Goal: Task Accomplishment & Management: Use online tool/utility

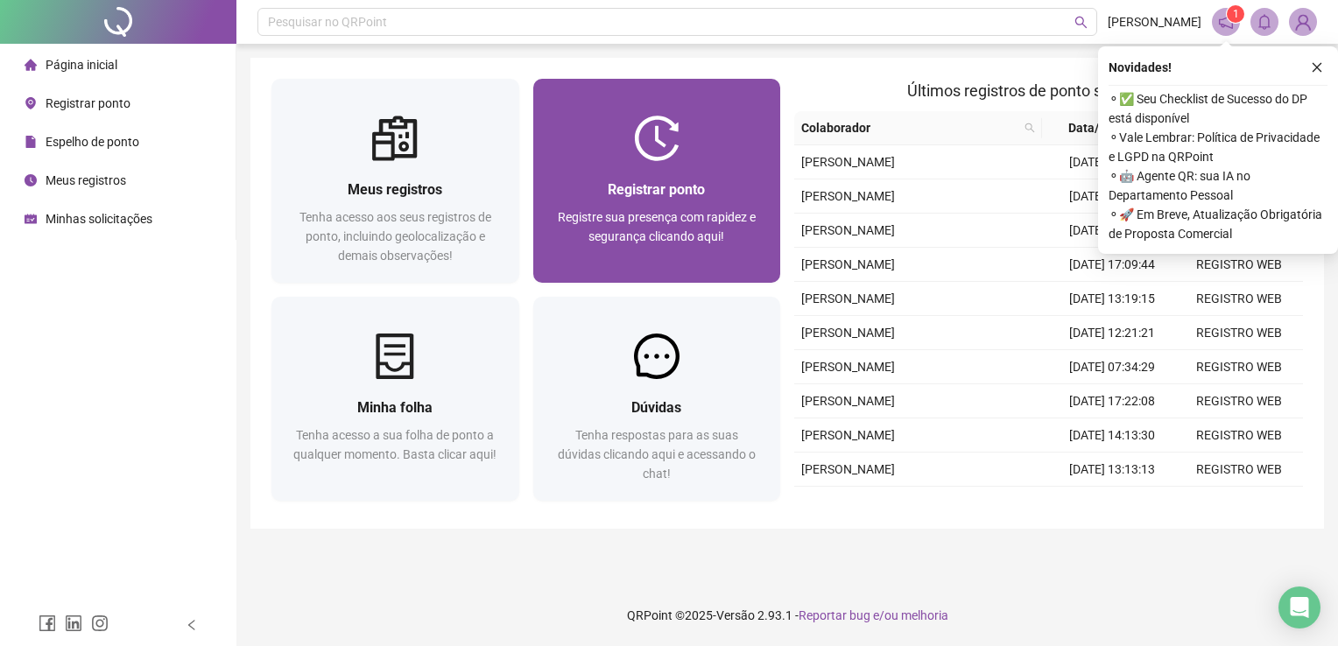
click at [750, 134] on div at bounding box center [657, 139] width 248 height 46
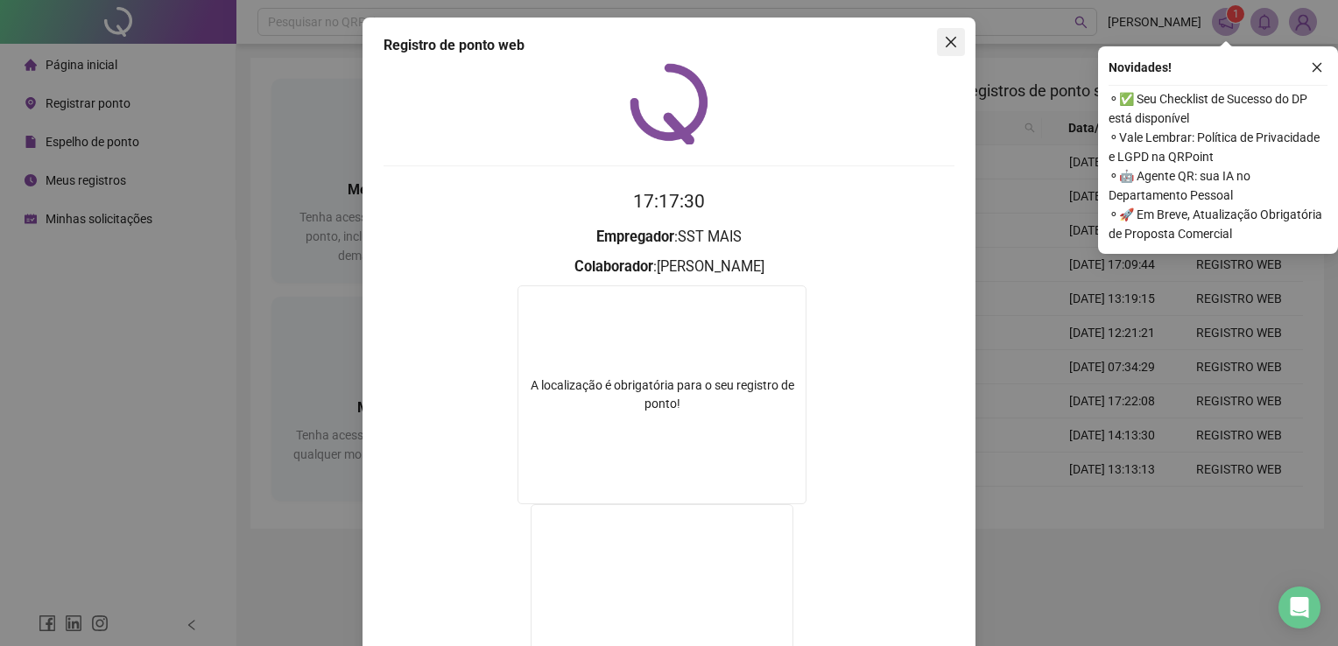
click at [944, 42] on icon "close" at bounding box center [951, 42] width 14 height 14
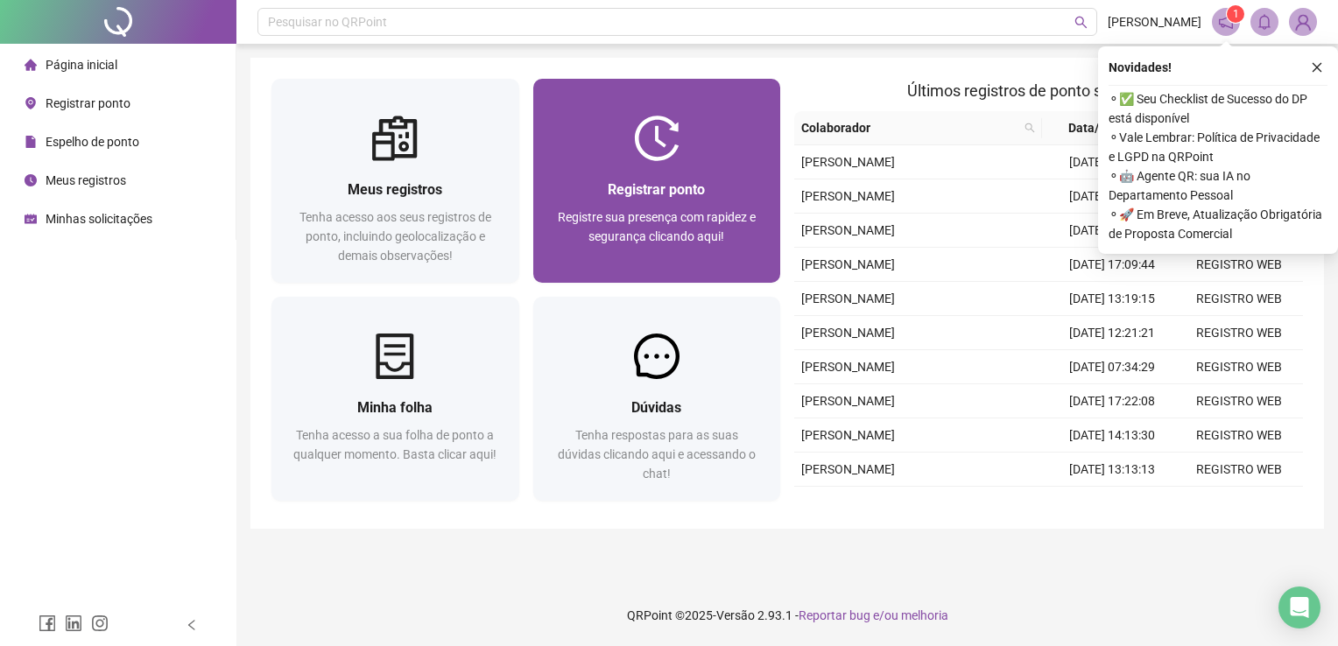
click at [692, 181] on span "Registrar ponto" at bounding box center [656, 189] width 97 height 17
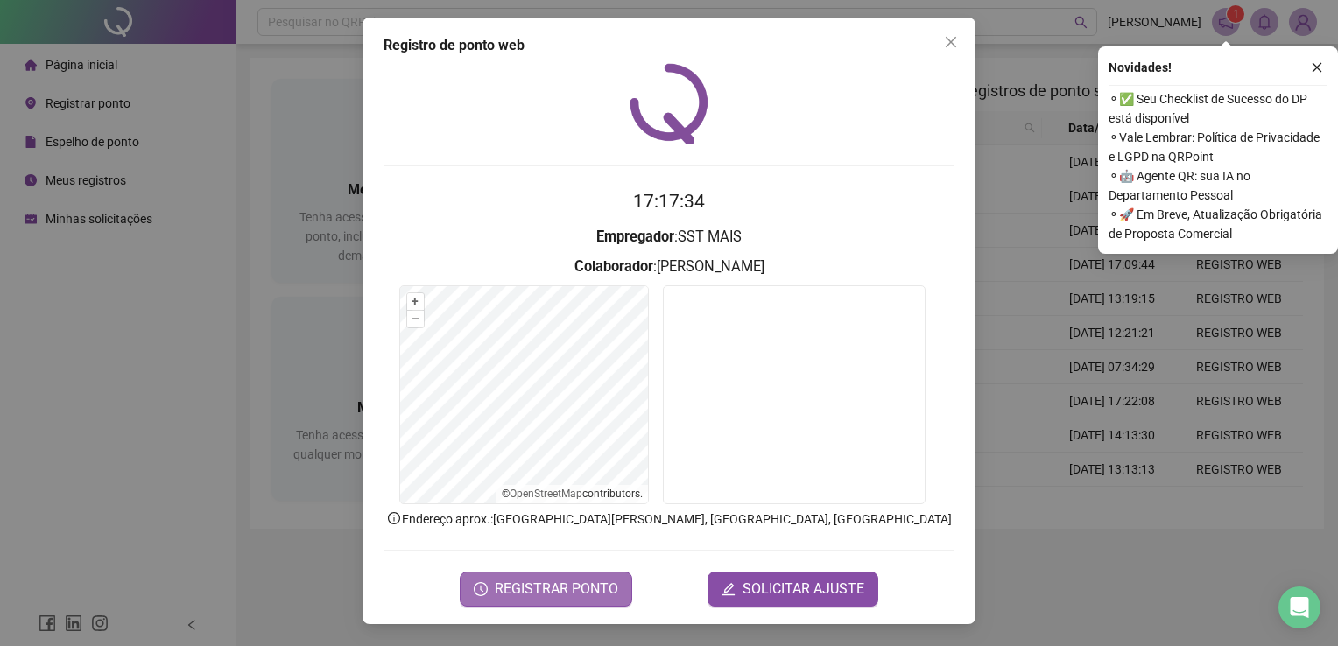
click at [611, 590] on span "REGISTRAR PONTO" at bounding box center [556, 589] width 123 height 21
